Goal: Task Accomplishment & Management: Use online tool/utility

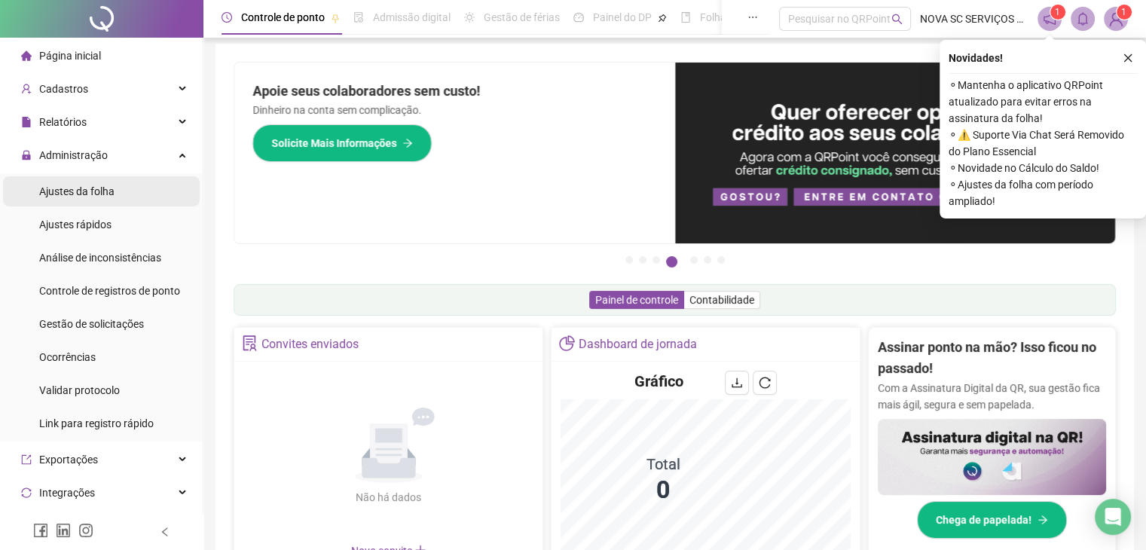
scroll to position [6, 0]
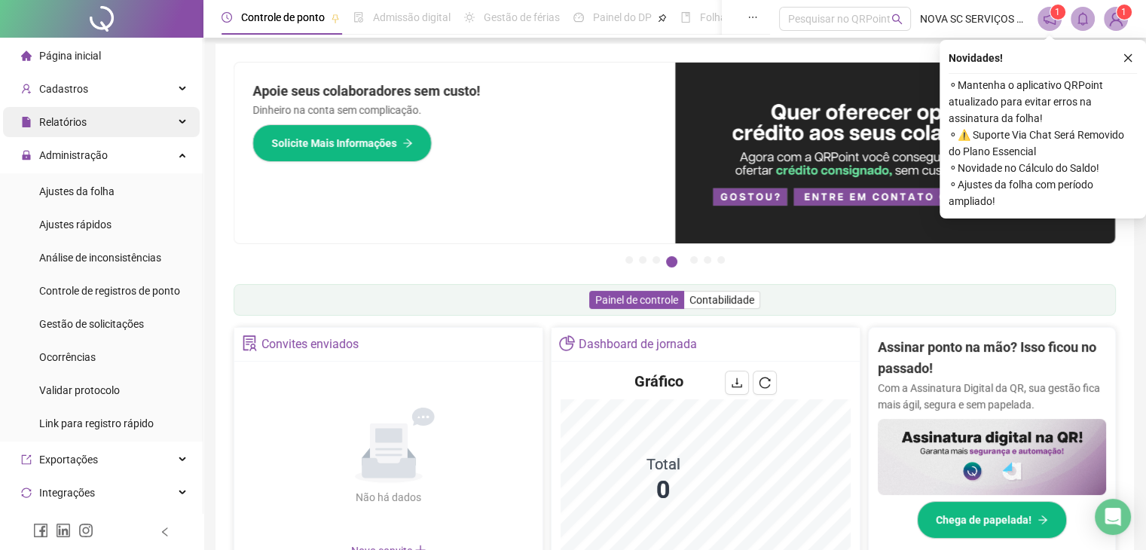
click at [151, 124] on div "Relatórios" at bounding box center [101, 122] width 197 height 30
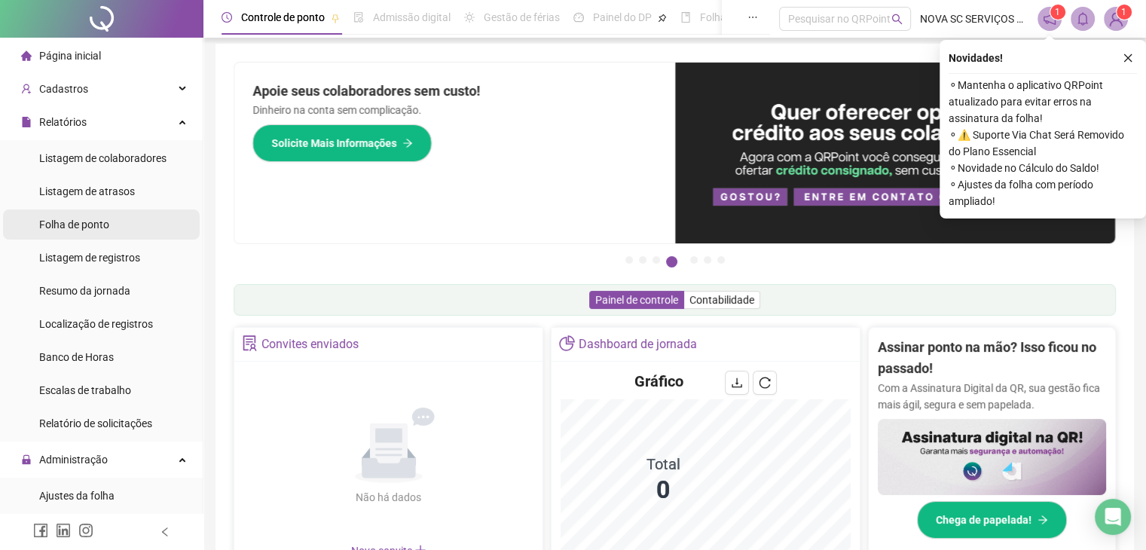
click at [80, 228] on span "Folha de ponto" at bounding box center [74, 225] width 70 height 12
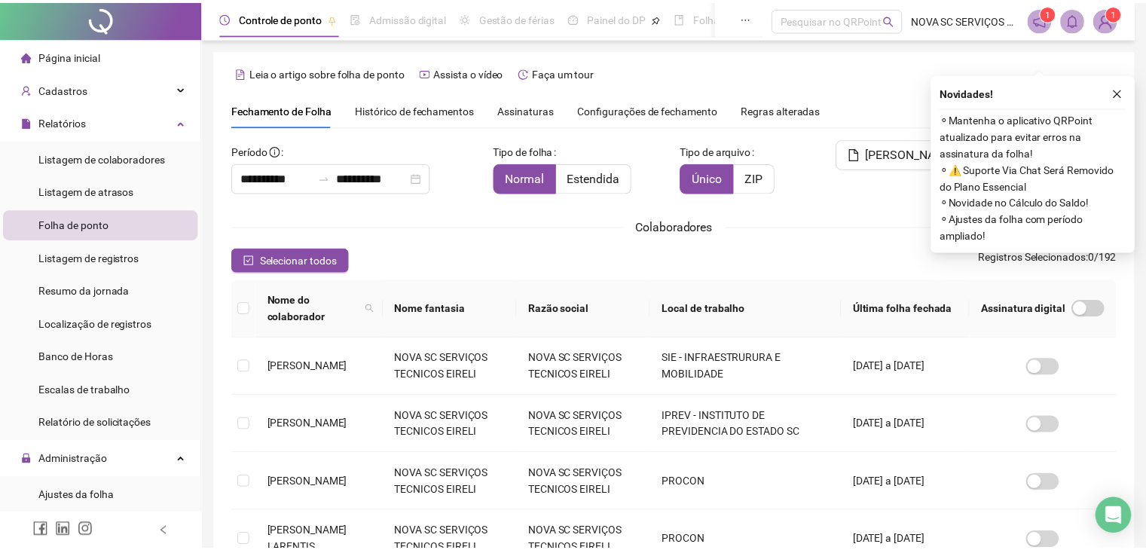
scroll to position [33, 0]
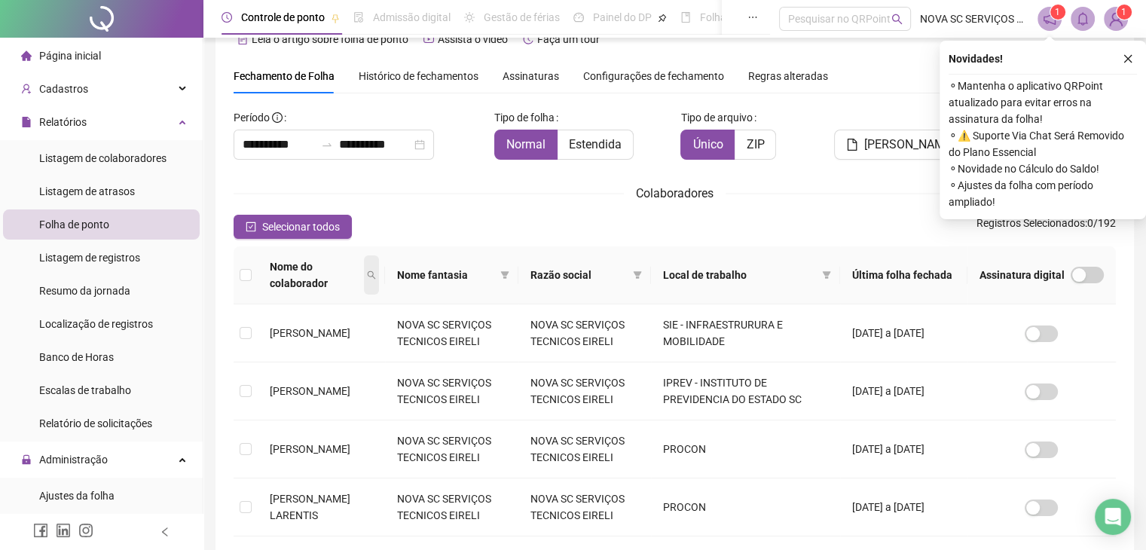
click at [376, 272] on icon "search" at bounding box center [372, 275] width 8 height 8
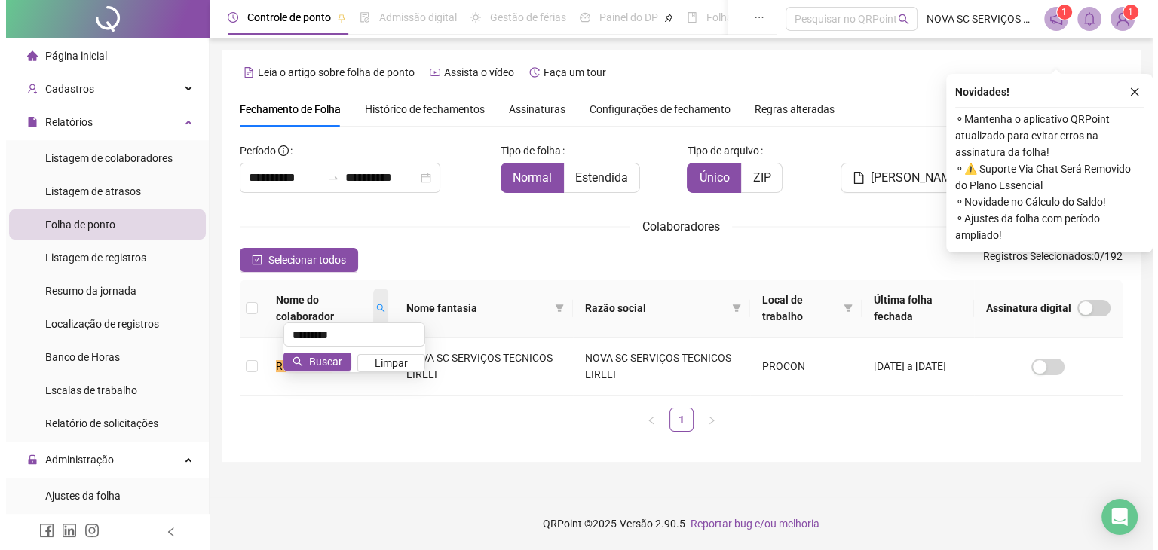
scroll to position [0, 0]
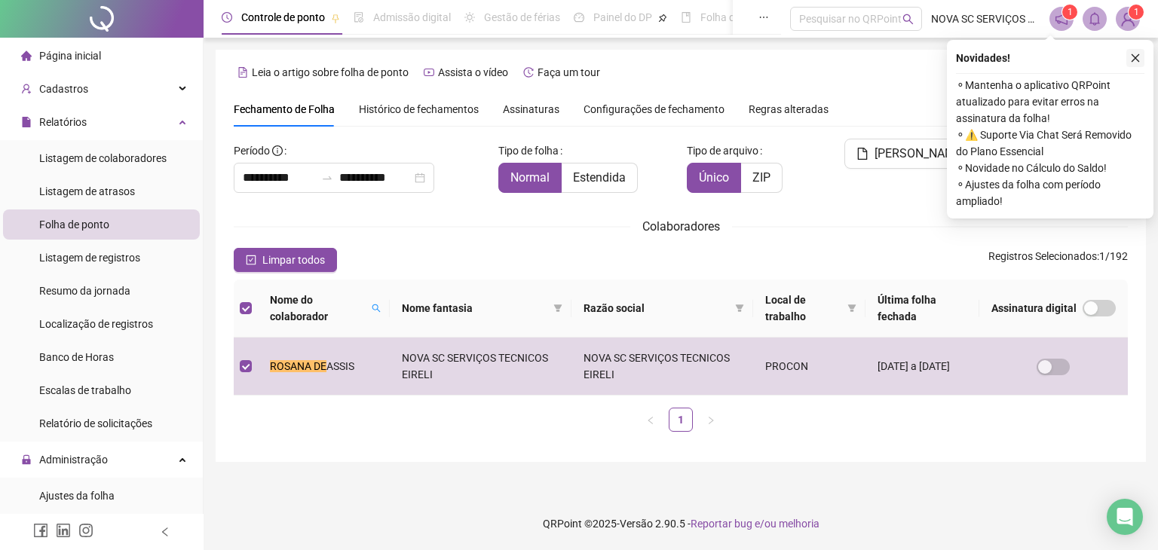
click at [1134, 60] on icon "close" at bounding box center [1135, 58] width 11 height 11
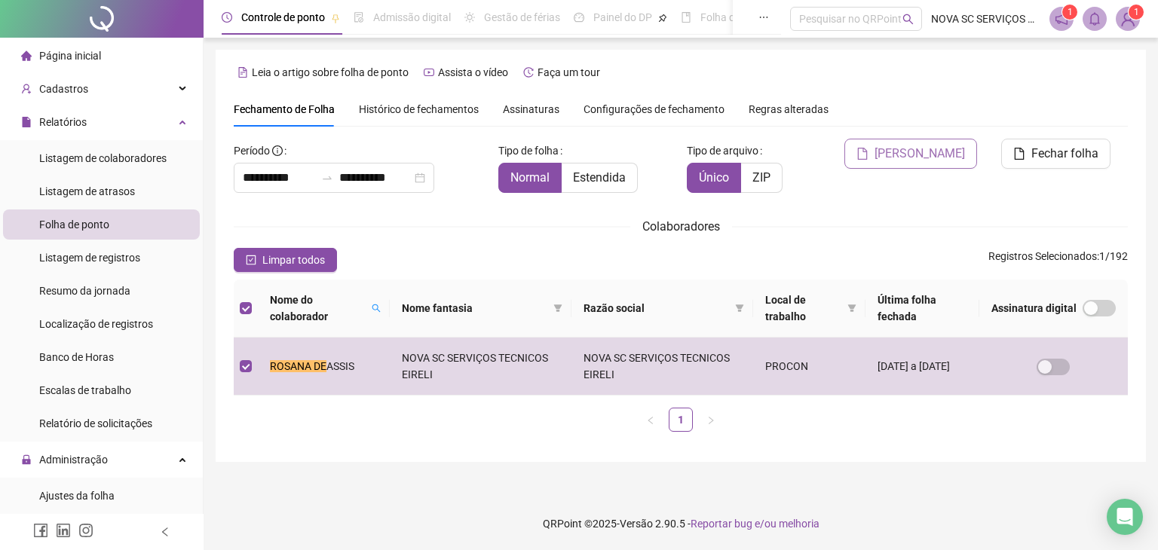
click at [914, 154] on span "[PERSON_NAME]" at bounding box center [919, 154] width 90 height 18
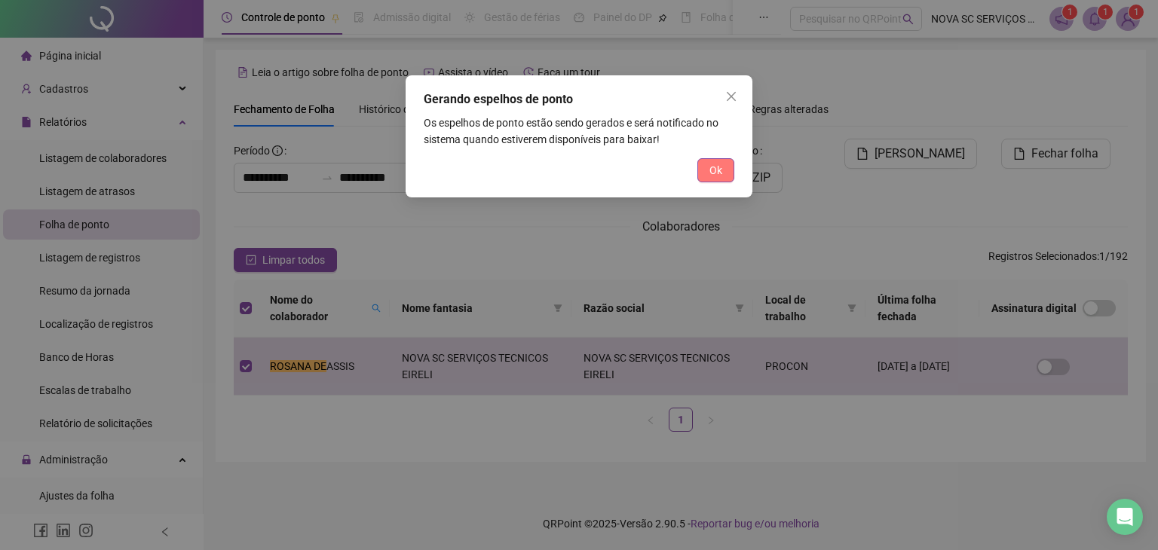
click at [711, 176] on span "Ok" at bounding box center [715, 170] width 13 height 17
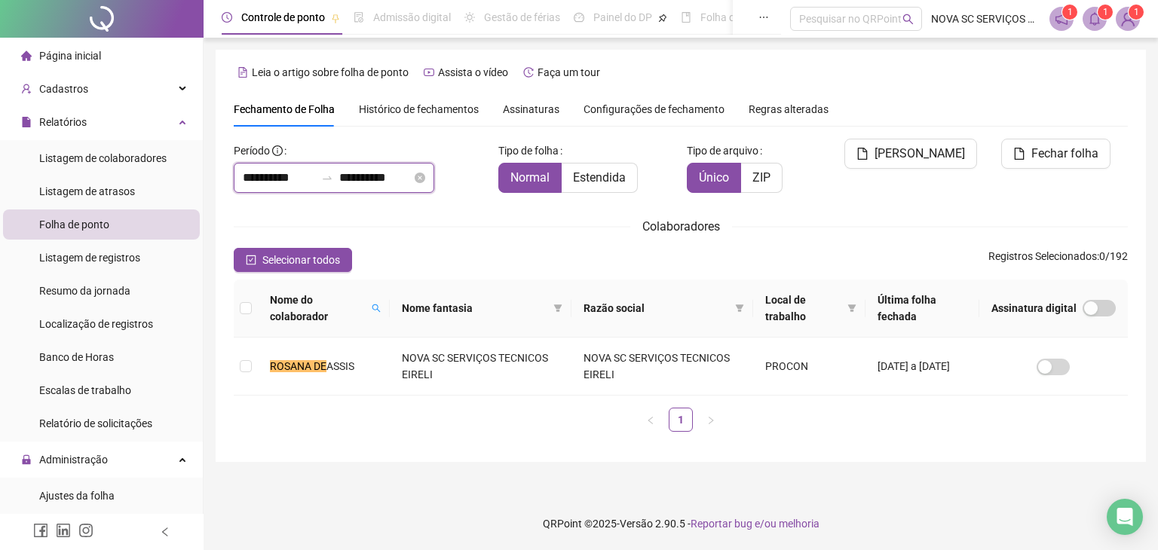
click at [308, 179] on input "**********" at bounding box center [279, 178] width 72 height 18
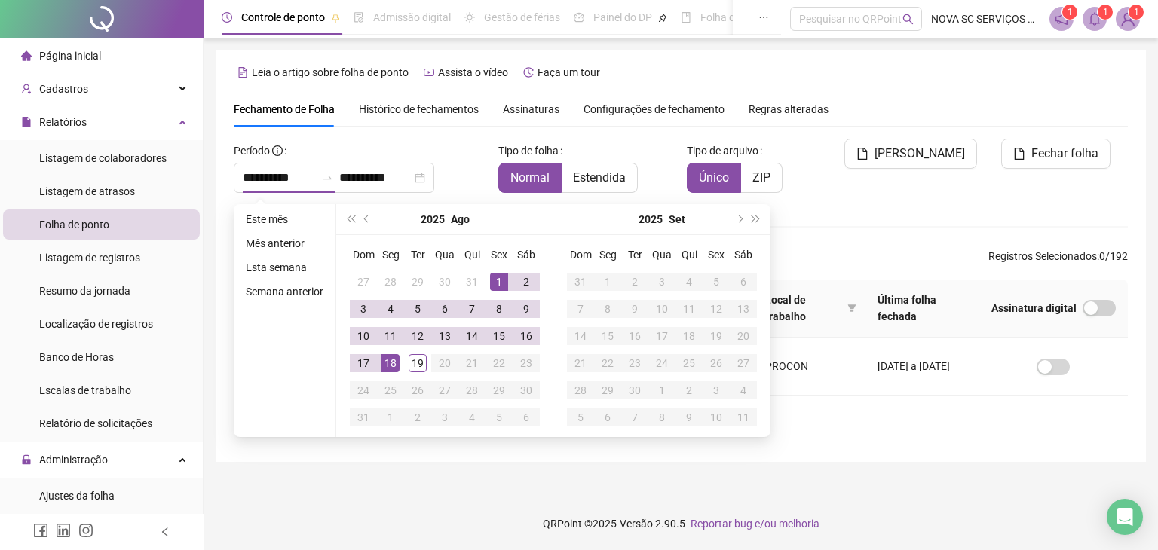
click at [868, 222] on div "Colaboradores" at bounding box center [681, 226] width 894 height 19
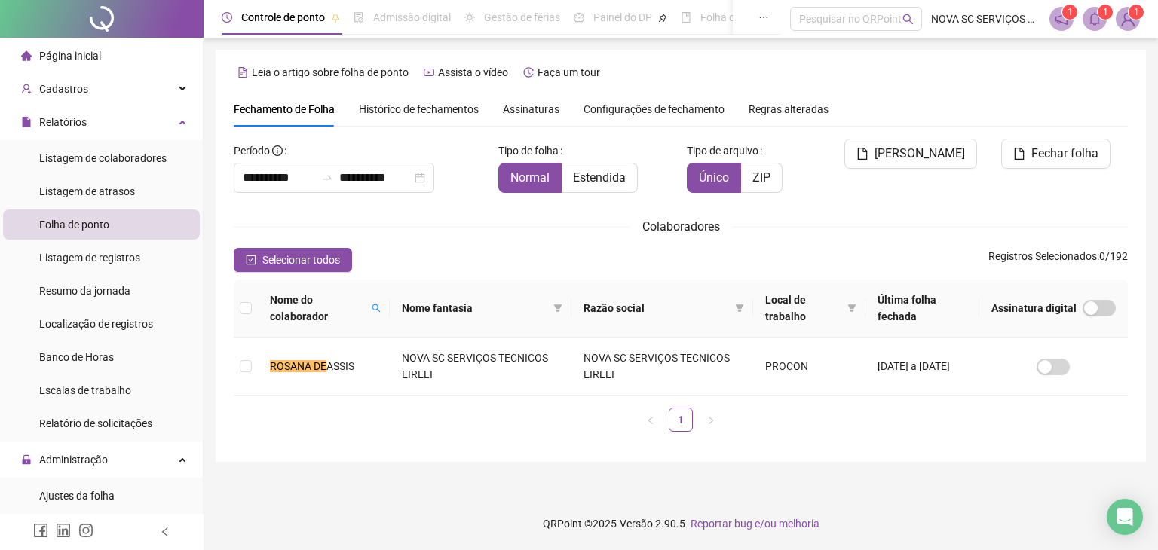
click at [1099, 23] on icon "bell" at bounding box center [1094, 19] width 11 height 14
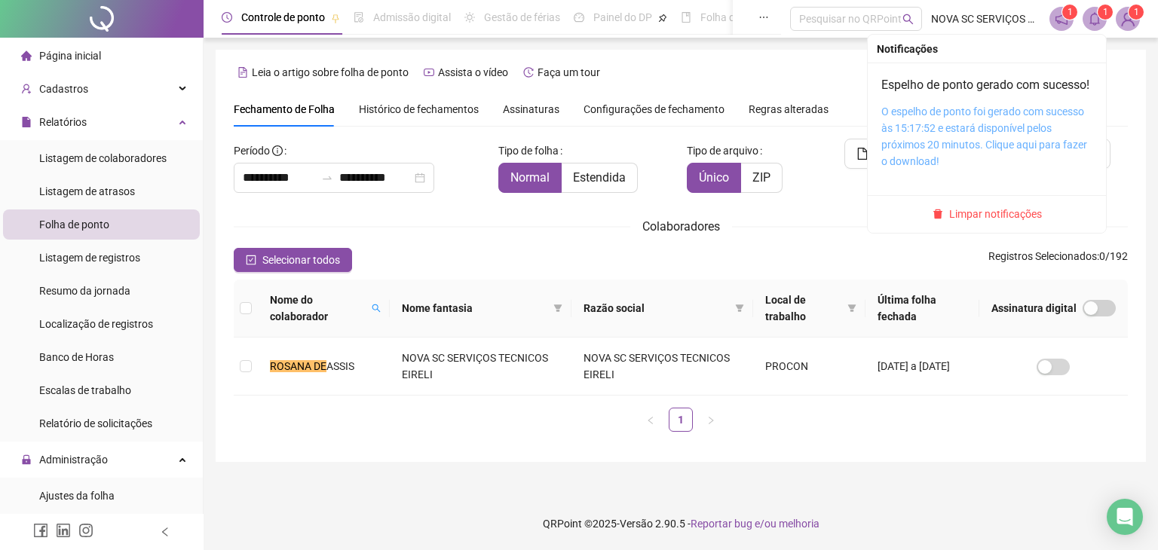
click at [965, 139] on link "O espelho de ponto foi gerado com sucesso às 15:17:52 e estará disponível pelos…" at bounding box center [984, 137] width 206 height 62
click at [1008, 222] on span "Limpar notificações" at bounding box center [995, 214] width 93 height 17
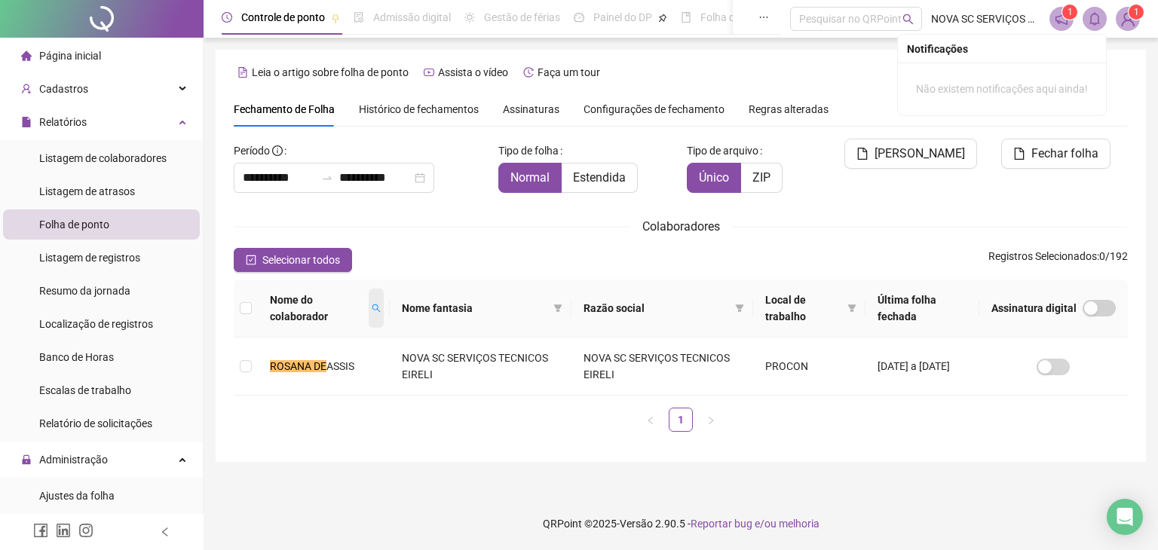
click at [377, 305] on icon "search" at bounding box center [376, 308] width 8 height 8
type input "*****"
click at [302, 372] on button "Buscar" at bounding box center [277, 370] width 68 height 18
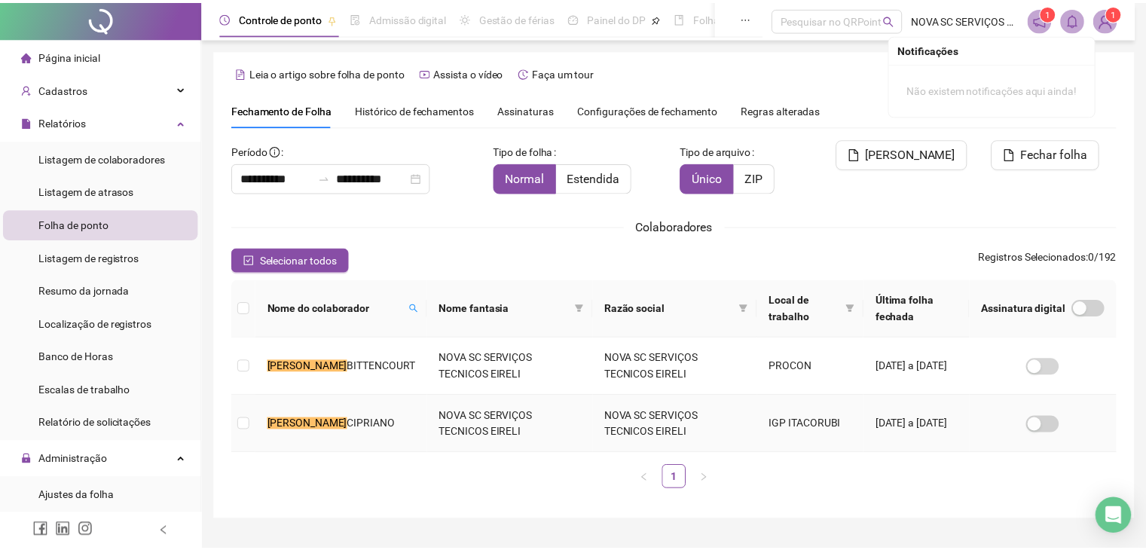
scroll to position [33, 0]
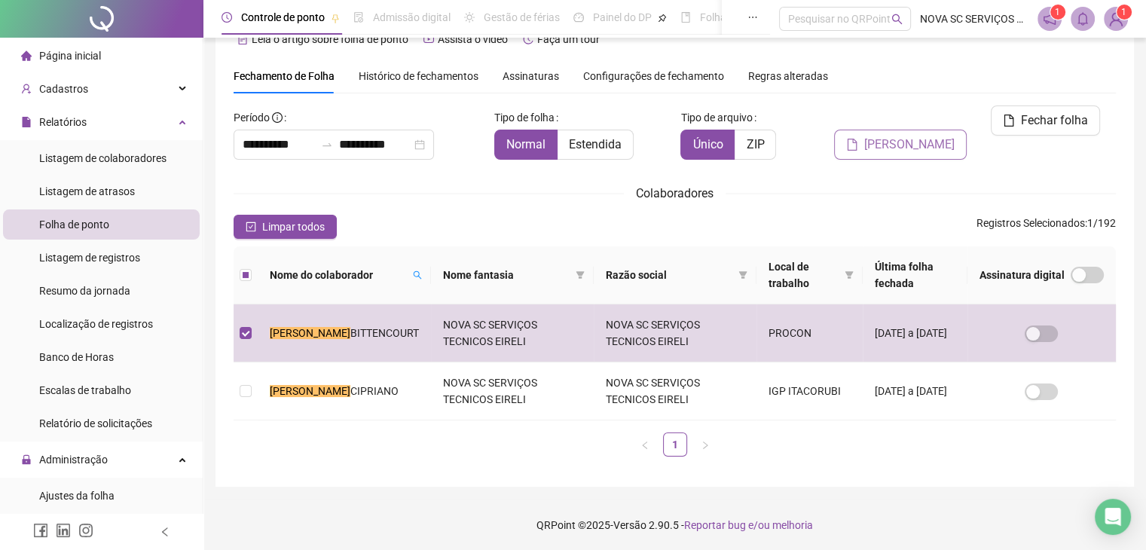
click at [944, 136] on span "[PERSON_NAME]" at bounding box center [909, 145] width 90 height 18
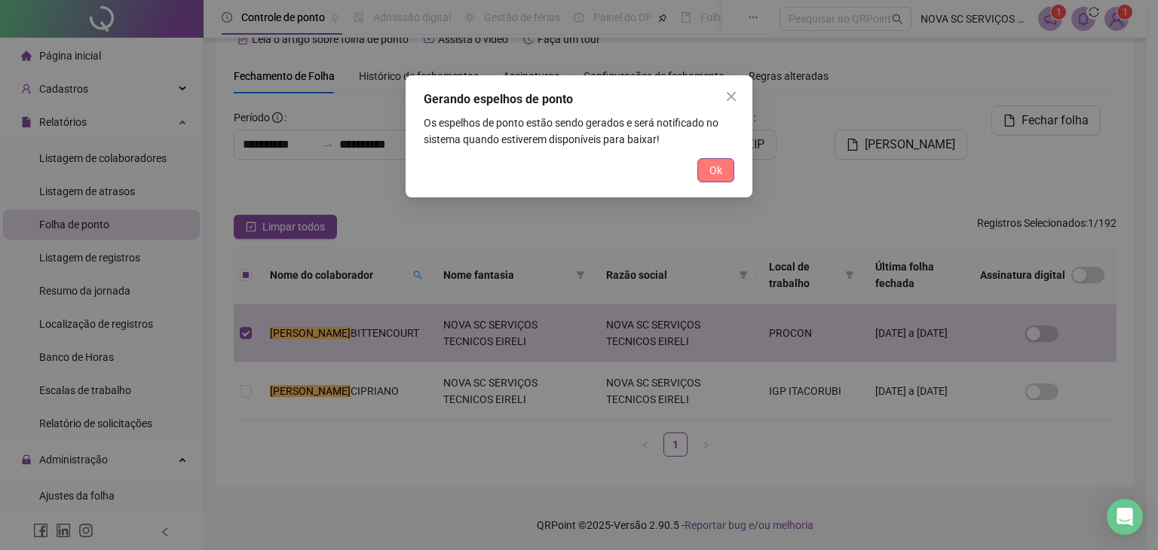
click at [717, 173] on span "Ok" at bounding box center [715, 170] width 13 height 17
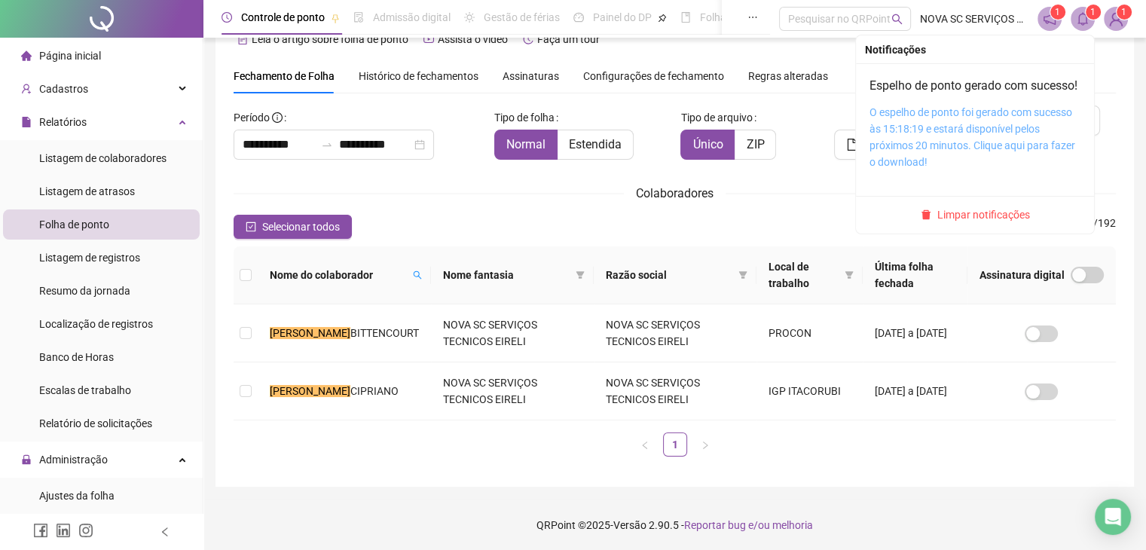
click at [1000, 144] on link "O espelho de ponto foi gerado com sucesso às 15:18:19 e estará disponível pelos…" at bounding box center [973, 137] width 206 height 62
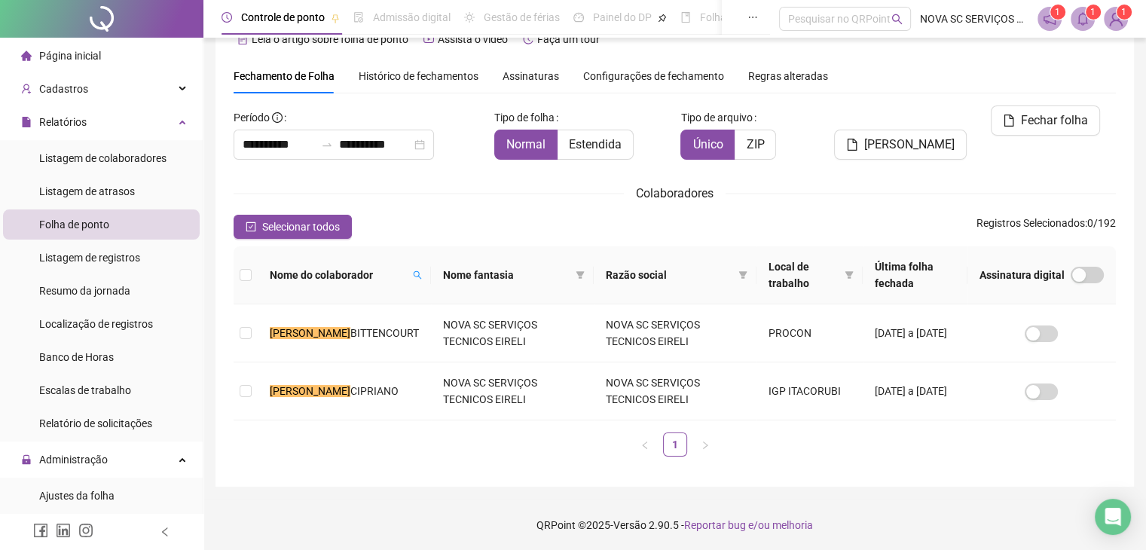
click at [88, 59] on span "Página inicial" at bounding box center [70, 56] width 62 height 12
